Goal: Task Accomplishment & Management: Use online tool/utility

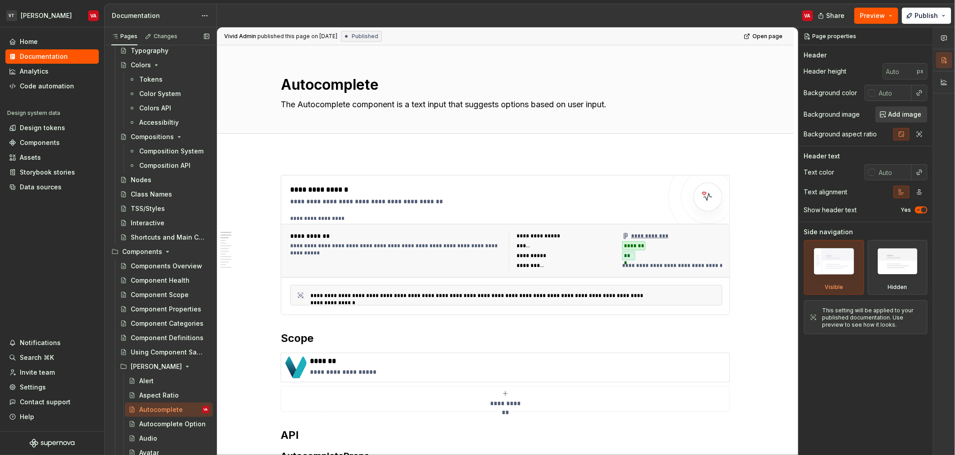
scroll to position [100, 0]
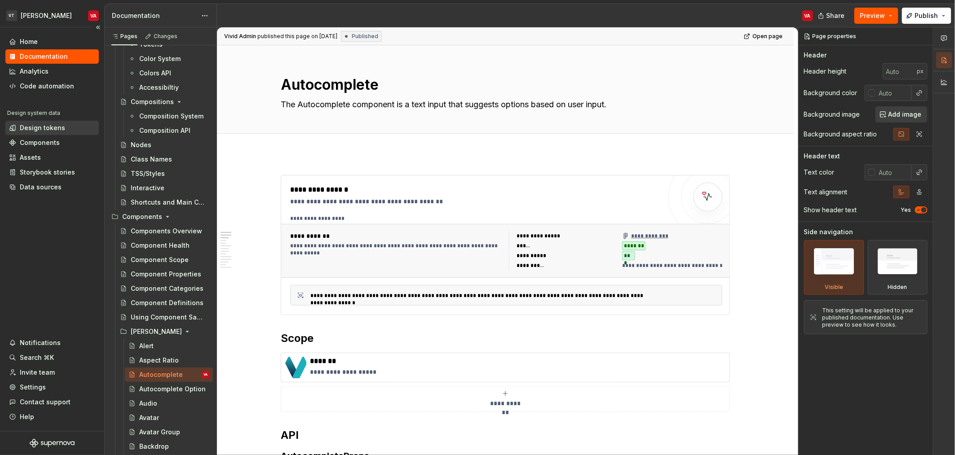
type textarea "*"
click at [56, 79] on div "Code automation" at bounding box center [51, 86] width 93 height 14
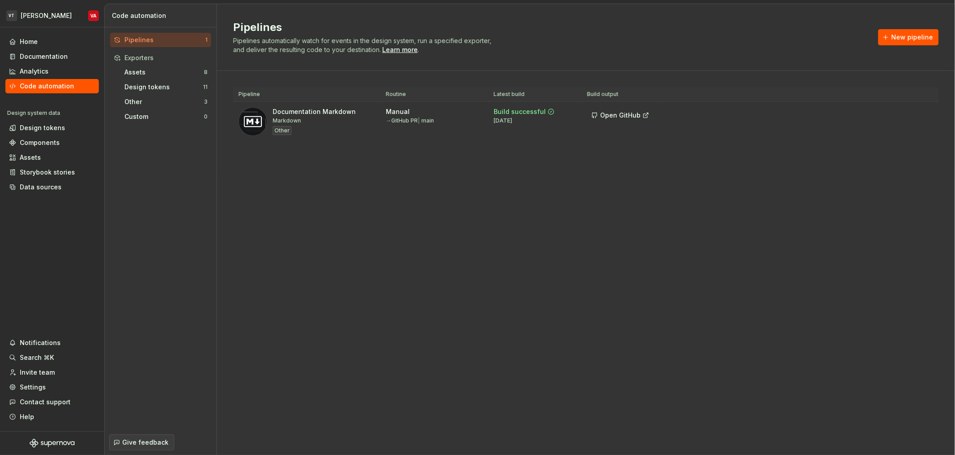
click at [820, 226] on div "Pipelines Pipelines automatically watch for events in the design system, run a …" at bounding box center [586, 229] width 738 height 451
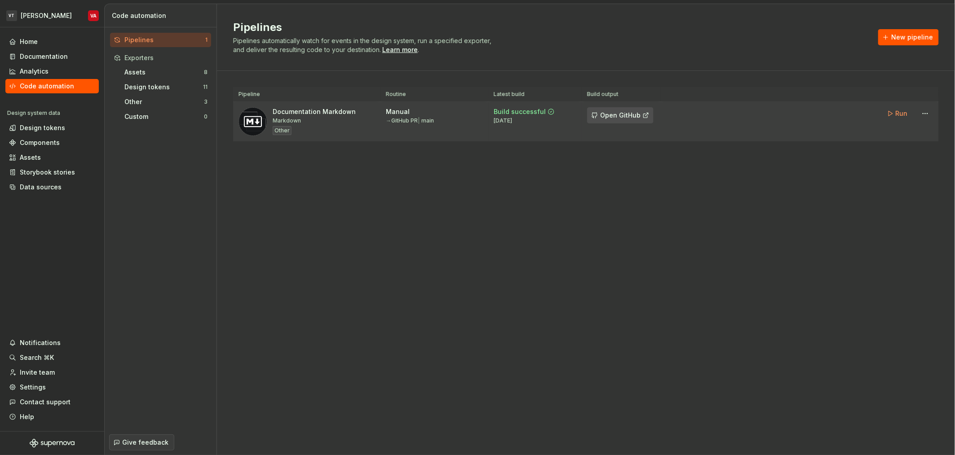
click at [630, 115] on span "Open GitHub" at bounding box center [620, 115] width 40 height 9
click at [898, 115] on span "Run" at bounding box center [902, 113] width 12 height 9
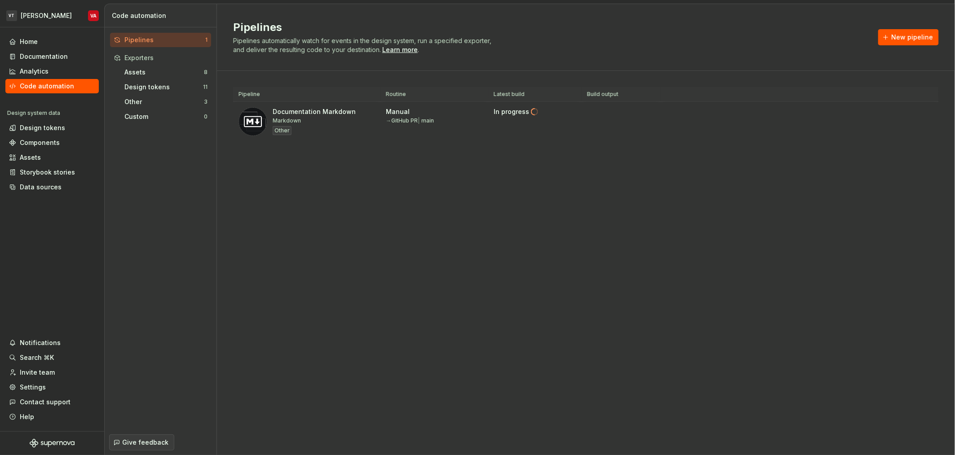
click at [572, 15] on div "Pipelines Pipelines automatically watch for events in the design system, run a …" at bounding box center [586, 37] width 738 height 67
click at [908, 436] on span "View pull request" at bounding box center [899, 436] width 47 height 7
